Goal: Task Accomplishment & Management: Use online tool/utility

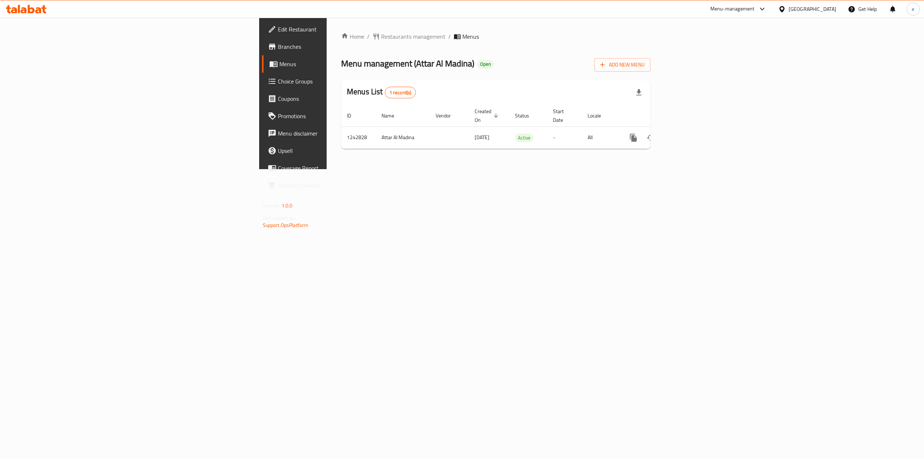
click at [278, 44] on span "Branches" at bounding box center [343, 46] width 130 height 9
click at [690, 133] on icon "enhanced table" at bounding box center [685, 137] width 9 height 9
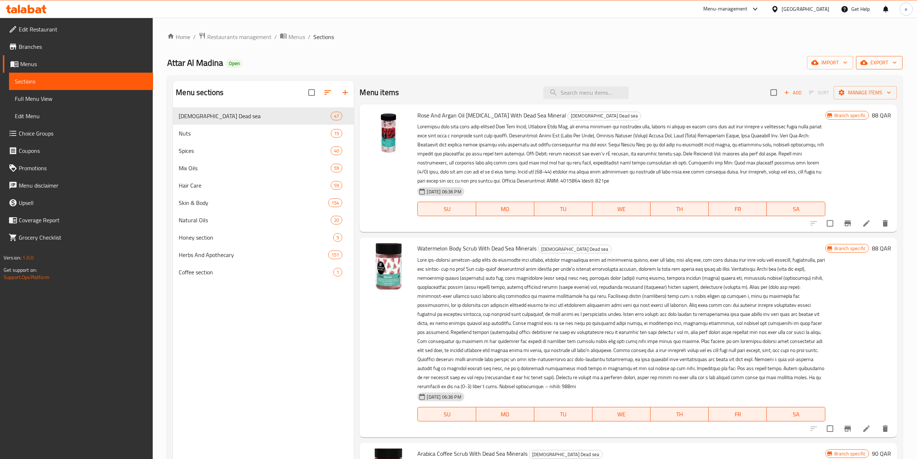
click at [884, 63] on span "export" at bounding box center [879, 62] width 35 height 9
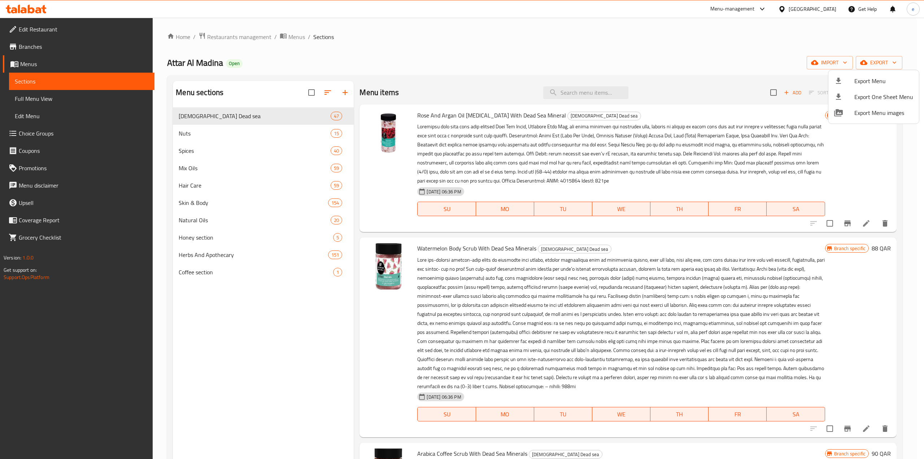
click at [835, 58] on div at bounding box center [462, 229] width 924 height 459
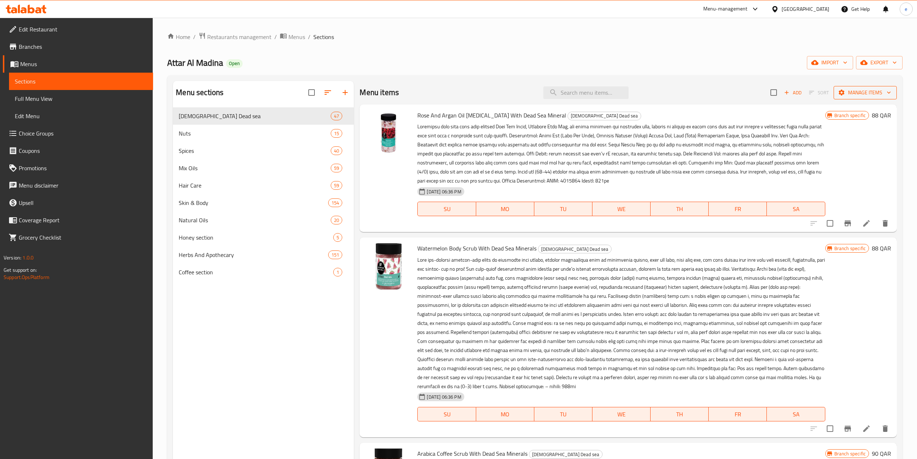
click at [853, 90] on span "Manage items" at bounding box center [866, 92] width 52 height 9
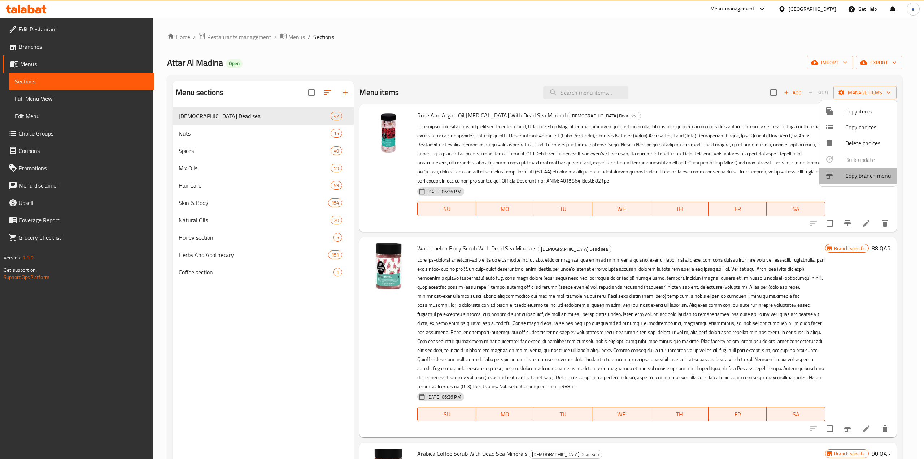
click at [866, 174] on span "Copy branch menu" at bounding box center [869, 175] width 46 height 9
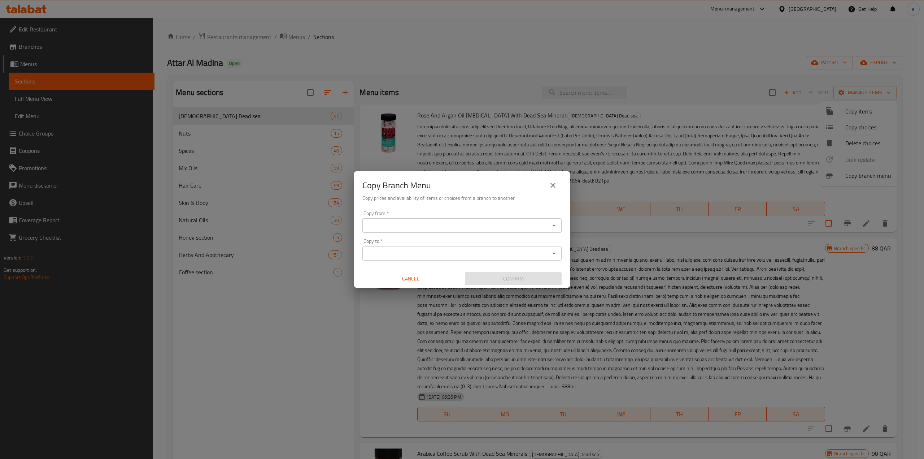
click at [464, 220] on input "Copy from   *" at bounding box center [456, 225] width 183 height 10
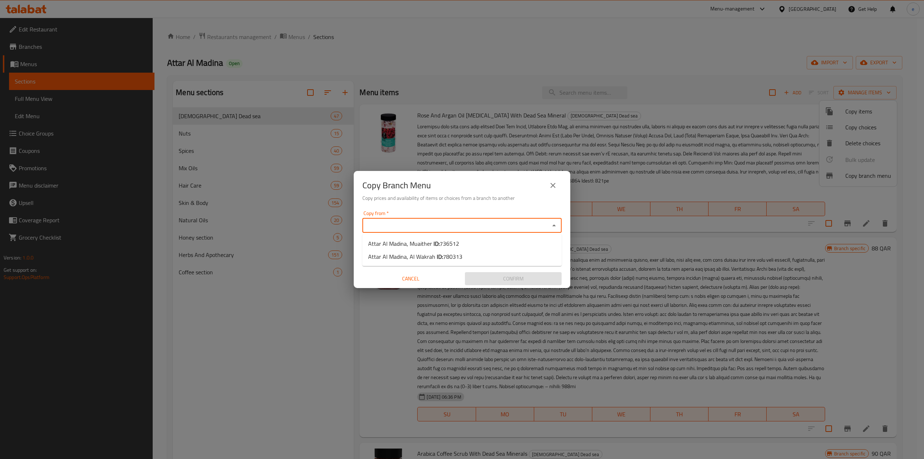
paste input "736512"
type input "736512"
click at [421, 256] on input "Copy to   *" at bounding box center [456, 253] width 183 height 10
click at [513, 221] on input "Copy from   *" at bounding box center [456, 225] width 183 height 10
click at [467, 245] on li "Attar Al Madina, Muaither ID: 736512" at bounding box center [462, 243] width 199 height 13
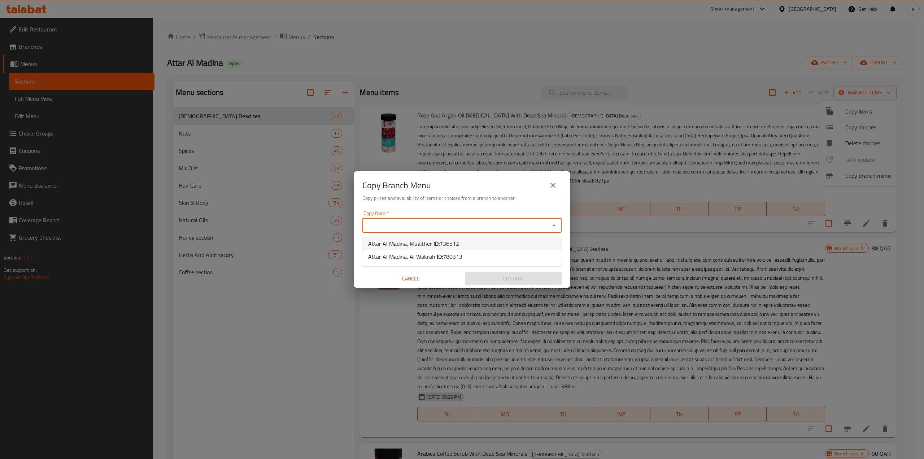
type input "Attar Al Madina, Muaither"
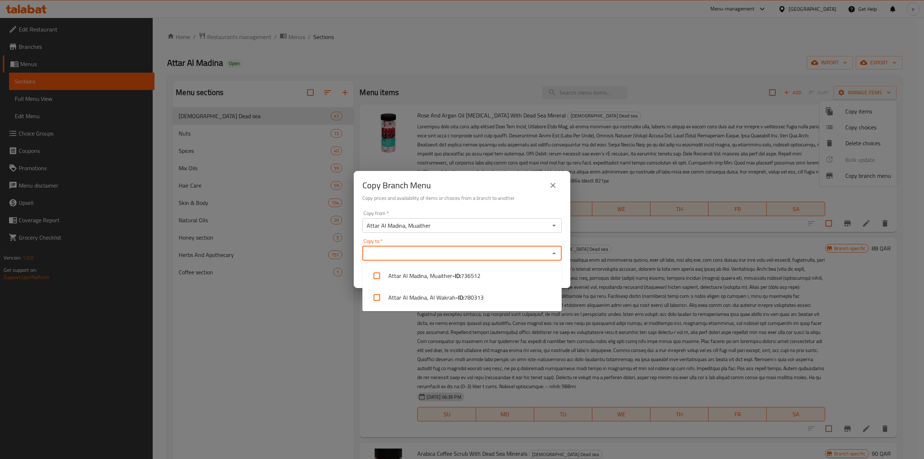
click at [467, 253] on input "Copy to   *" at bounding box center [456, 253] width 183 height 10
click at [446, 297] on li "Attar Al Madina, Al Wakrah - ID: 780313" at bounding box center [462, 297] width 199 height 22
checkbox input "true"
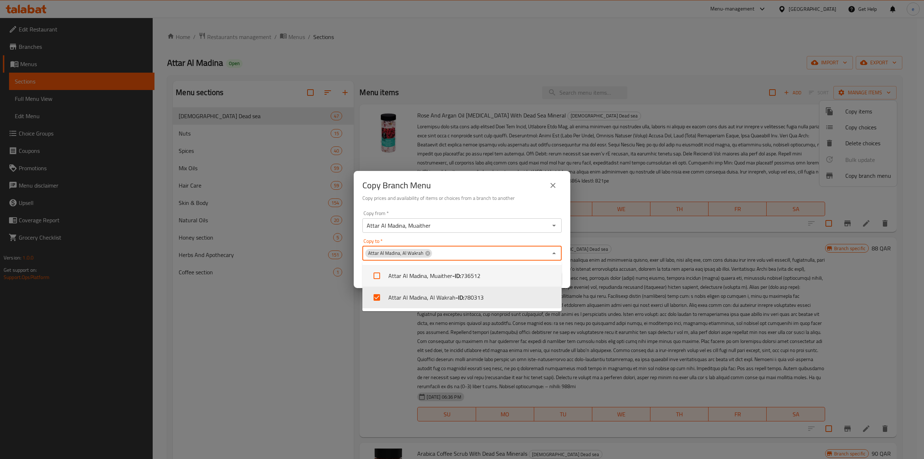
click at [513, 208] on div "Copy from   * Attar Al Madina, Muaither Copy from * Copy to   * Attar Al Madina…" at bounding box center [462, 248] width 217 height 81
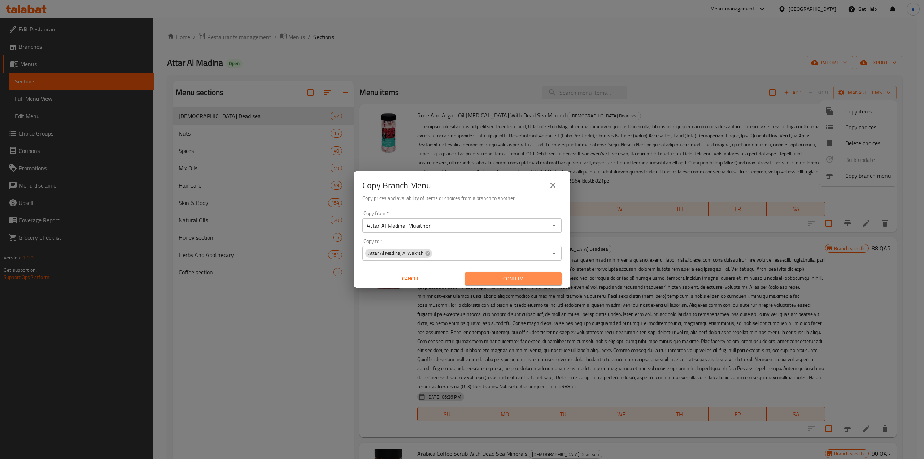
click at [494, 281] on span "Confirm" at bounding box center [513, 278] width 85 height 9
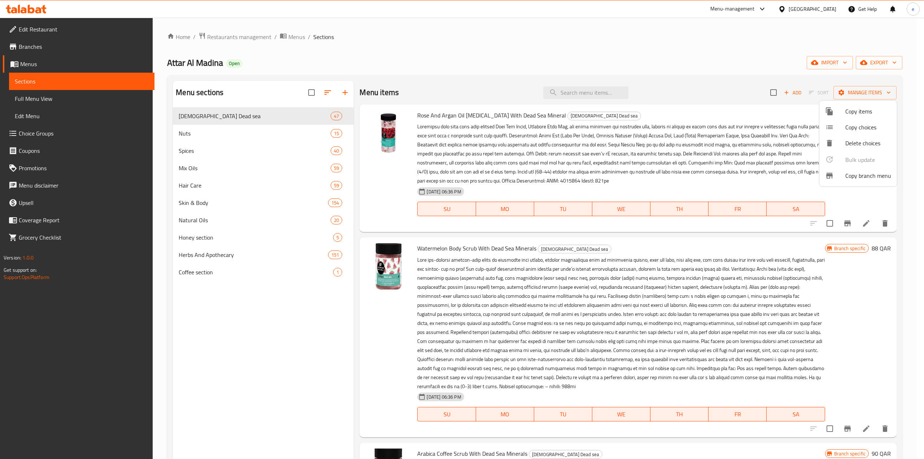
click at [41, 46] on div at bounding box center [462, 229] width 924 height 459
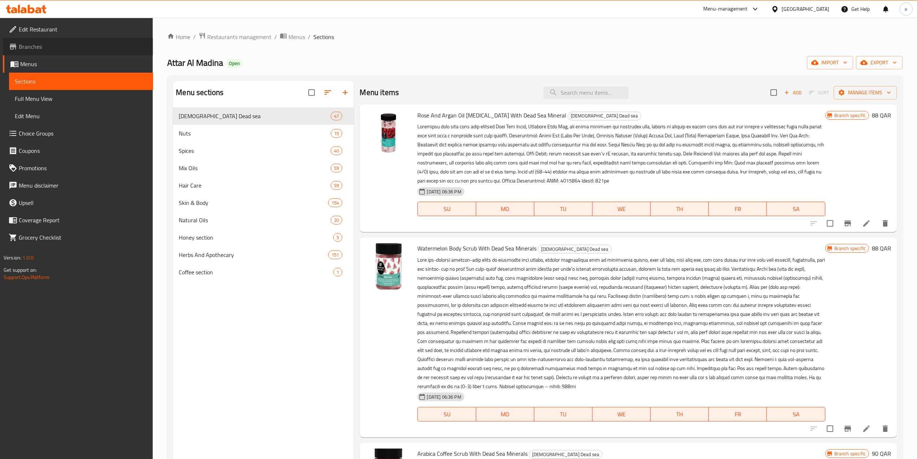
click at [33, 48] on span "Branches" at bounding box center [83, 46] width 129 height 9
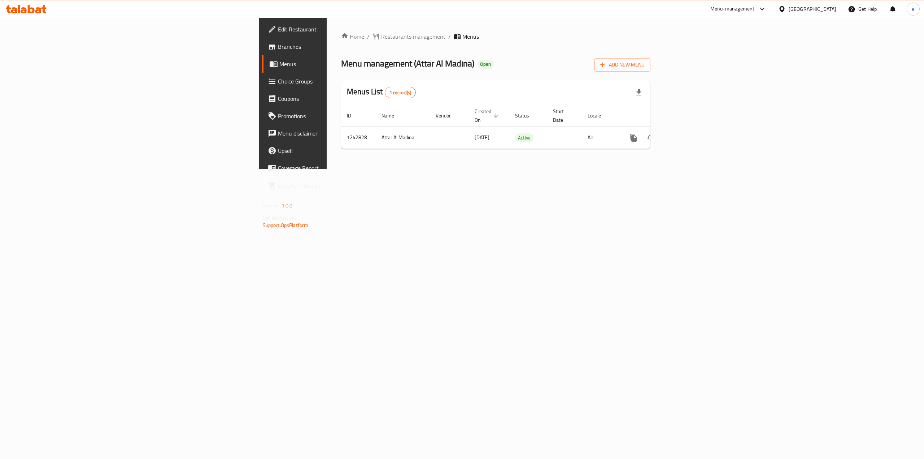
click at [262, 51] on link "Branches" at bounding box center [338, 46] width 152 height 17
